Goal: Task Accomplishment & Management: Manage account settings

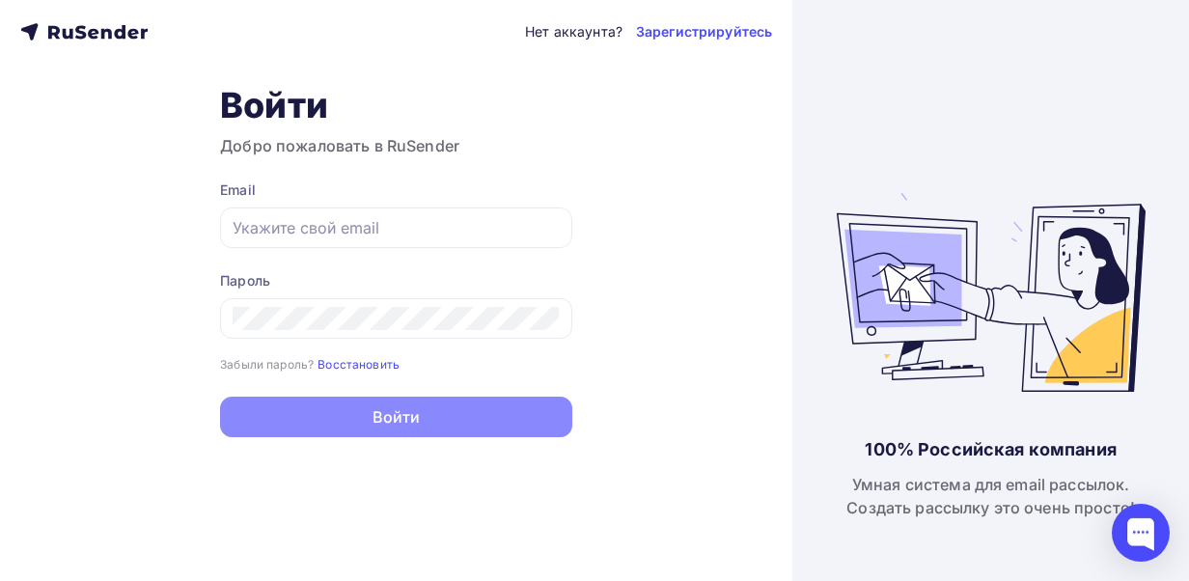
type input "valeriiaaaa@bk.ru"
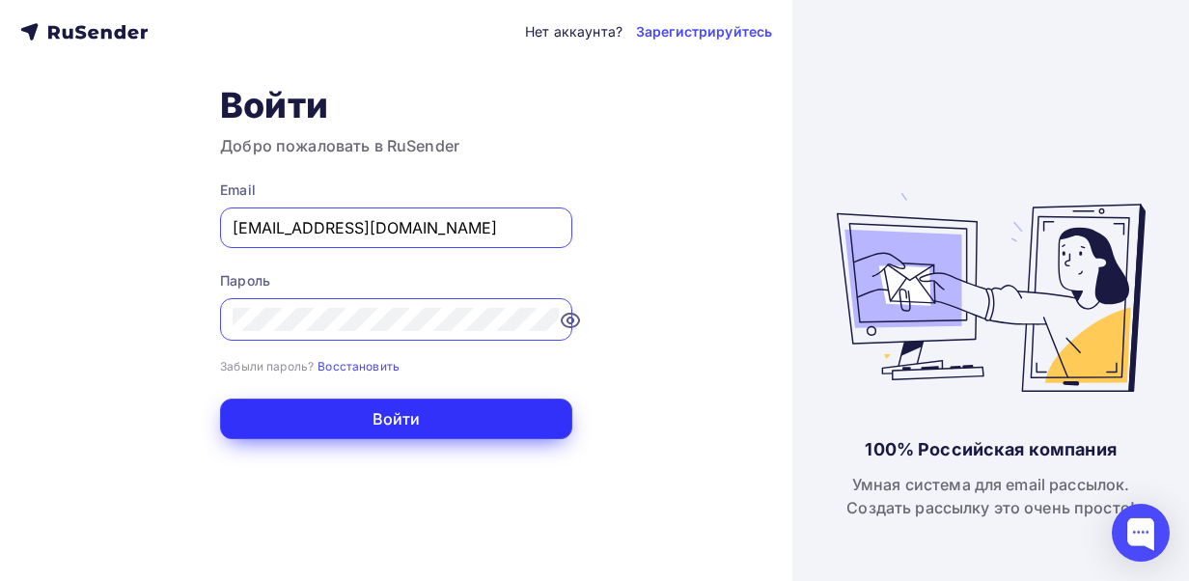
click at [350, 411] on button "Войти" at bounding box center [396, 419] width 352 height 41
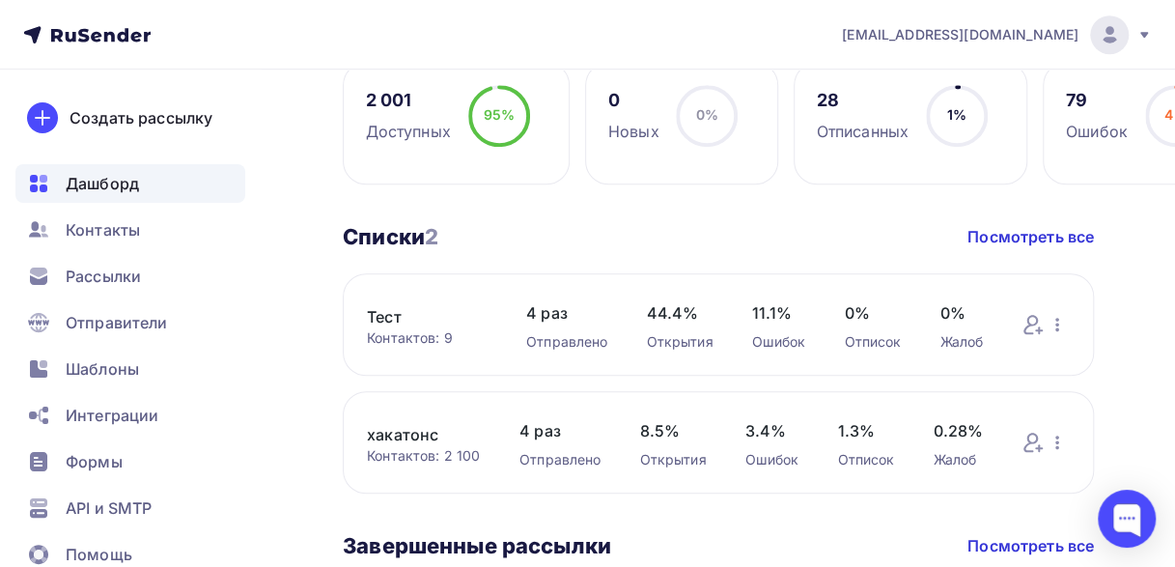
scroll to position [571, 0]
